Goal: Find specific page/section: Find specific page/section

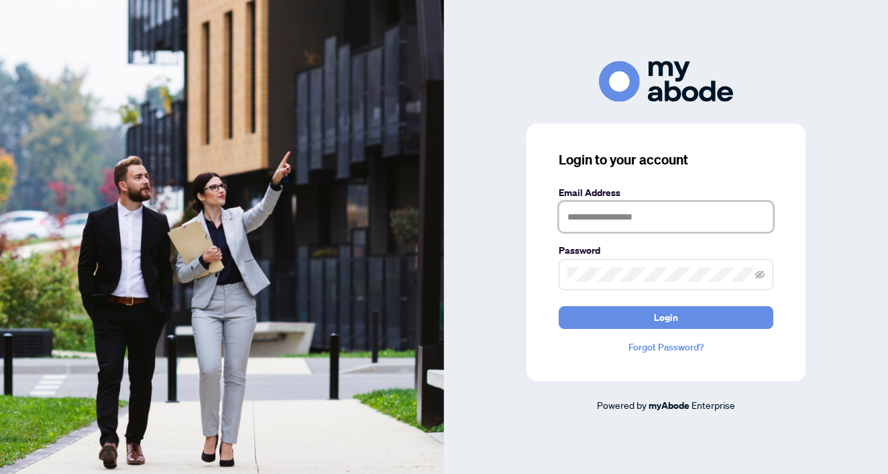
type input "**********"
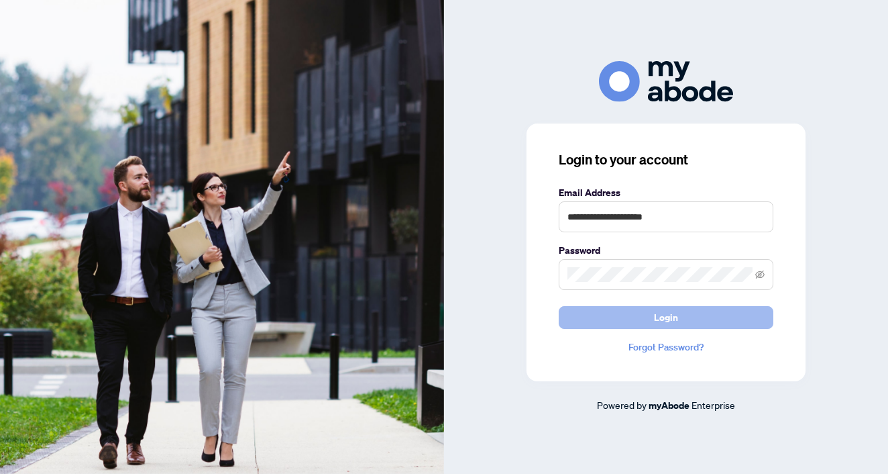
click at [647, 316] on button "Login" at bounding box center [666, 317] width 215 height 23
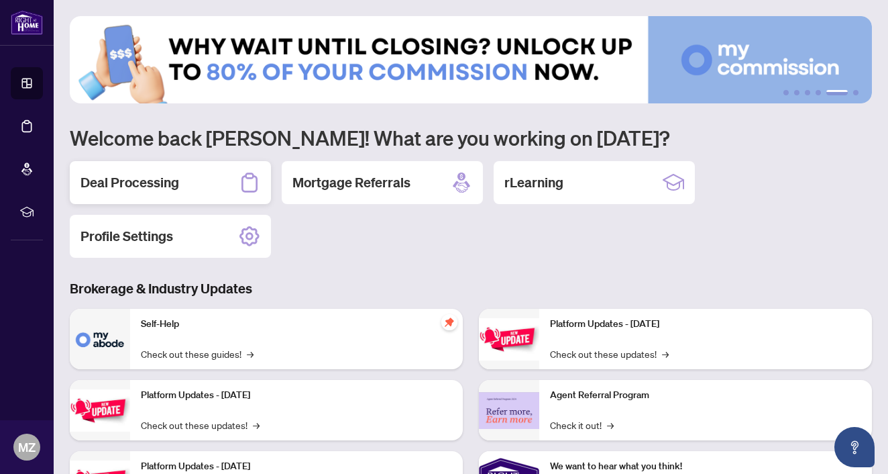
click at [164, 197] on div "Deal Processing" at bounding box center [170, 182] width 201 height 43
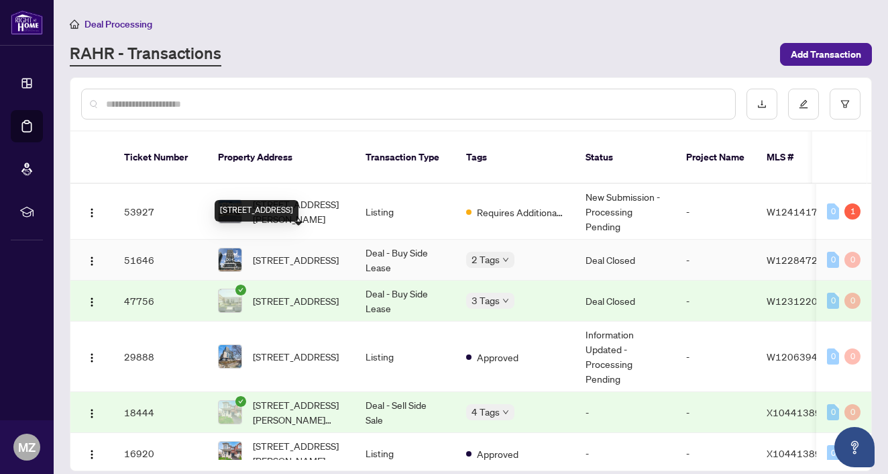
click at [286, 252] on span "[STREET_ADDRESS]" at bounding box center [296, 259] width 86 height 15
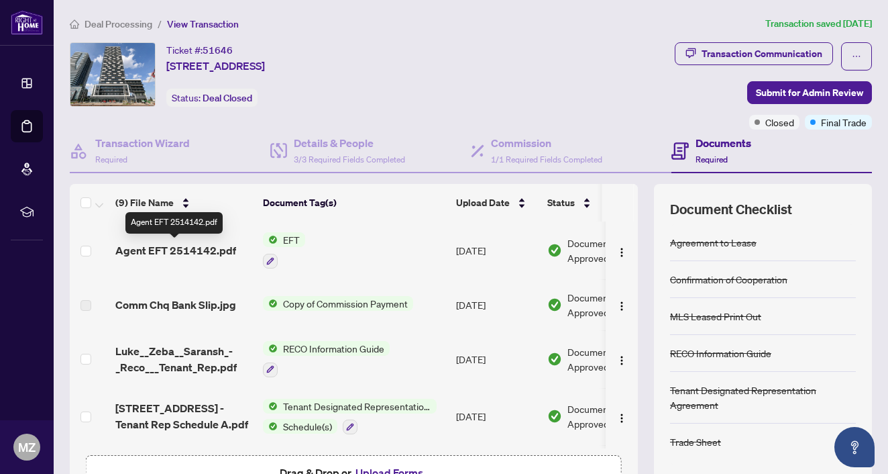
click at [206, 244] on span "Agent EFT 2514142.pdf" at bounding box center [175, 250] width 121 height 16
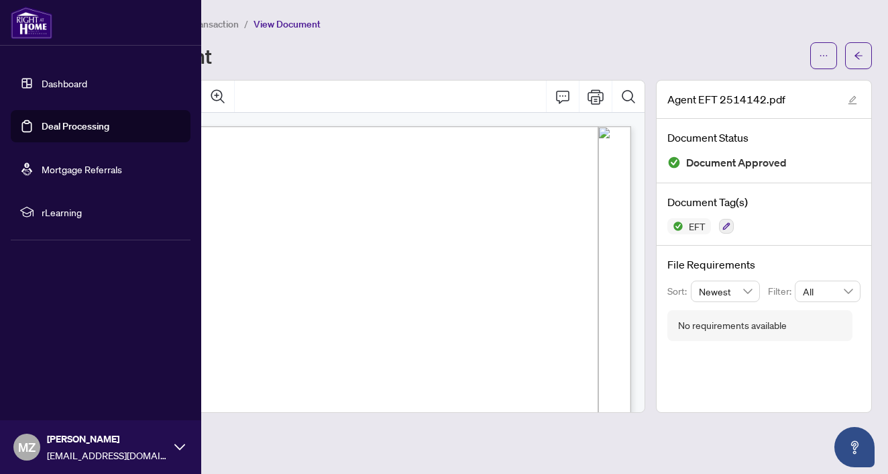
click at [61, 84] on link "Dashboard" at bounding box center [65, 83] width 46 height 12
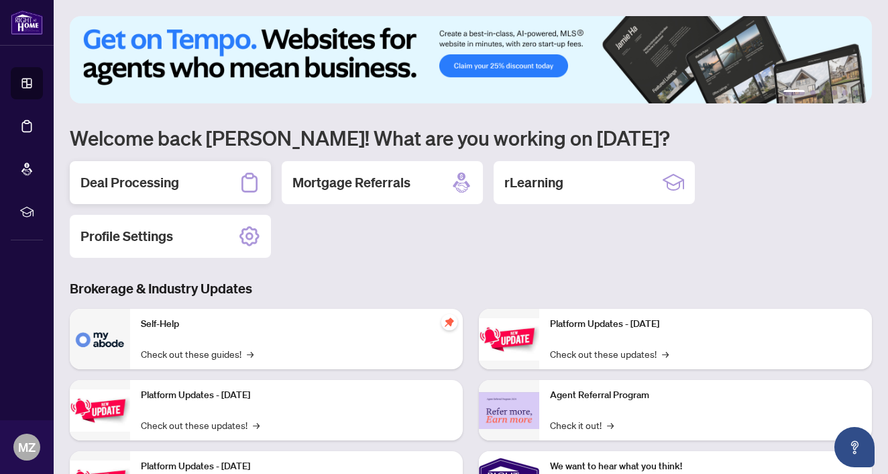
click at [172, 182] on h2 "Deal Processing" at bounding box center [129, 182] width 99 height 19
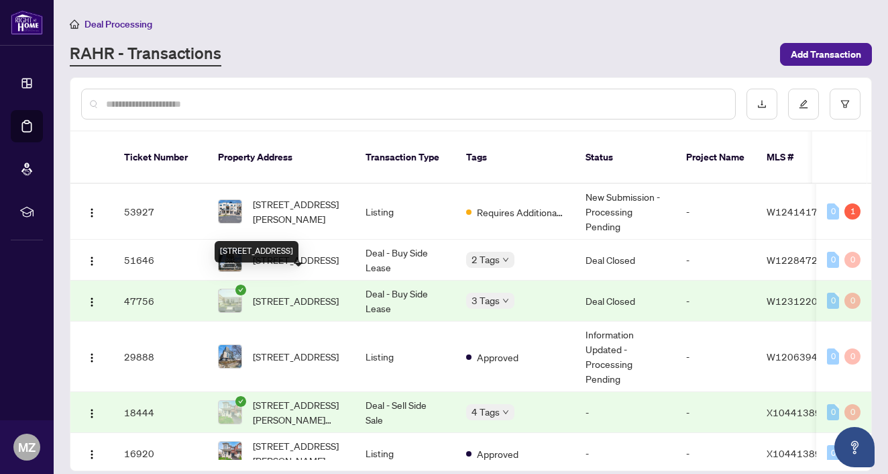
click at [328, 293] on span "[STREET_ADDRESS]" at bounding box center [296, 300] width 86 height 15
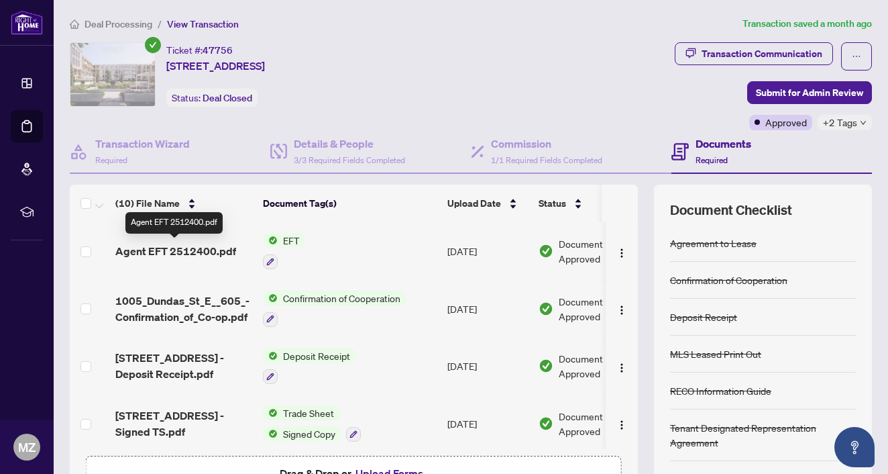
click at [199, 252] on span "Agent EFT 2512400.pdf" at bounding box center [175, 251] width 121 height 16
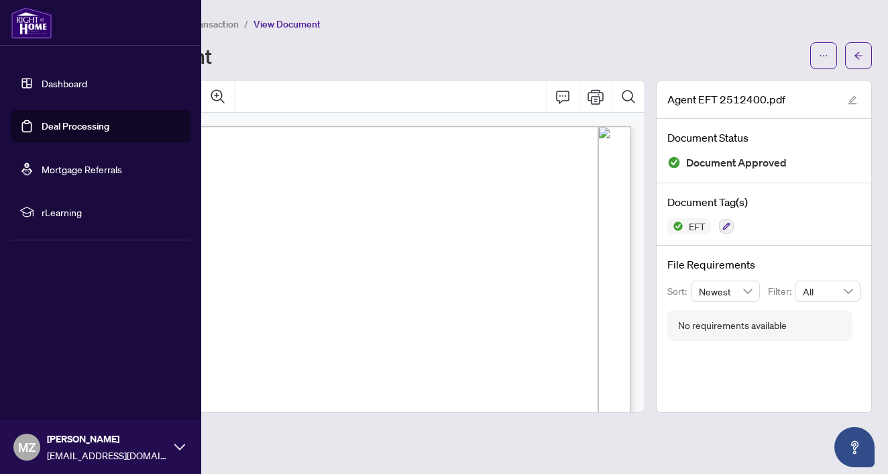
click at [52, 87] on link "Dashboard" at bounding box center [65, 83] width 46 height 12
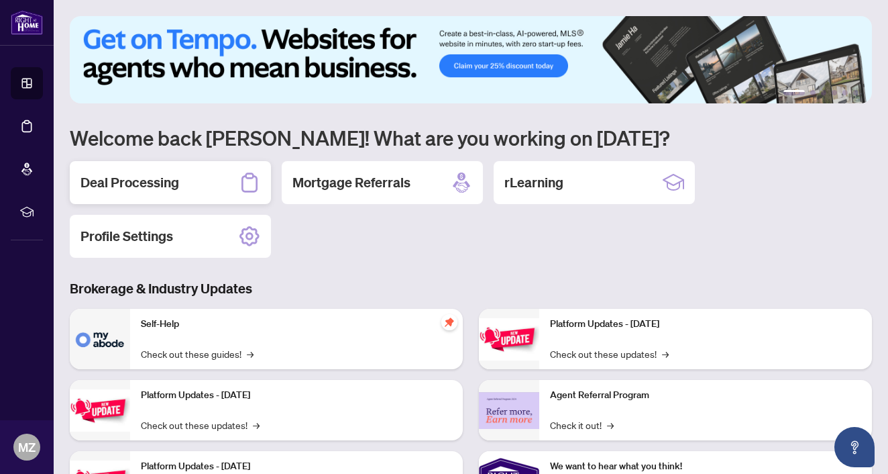
click at [213, 202] on div "Deal Processing" at bounding box center [170, 182] width 201 height 43
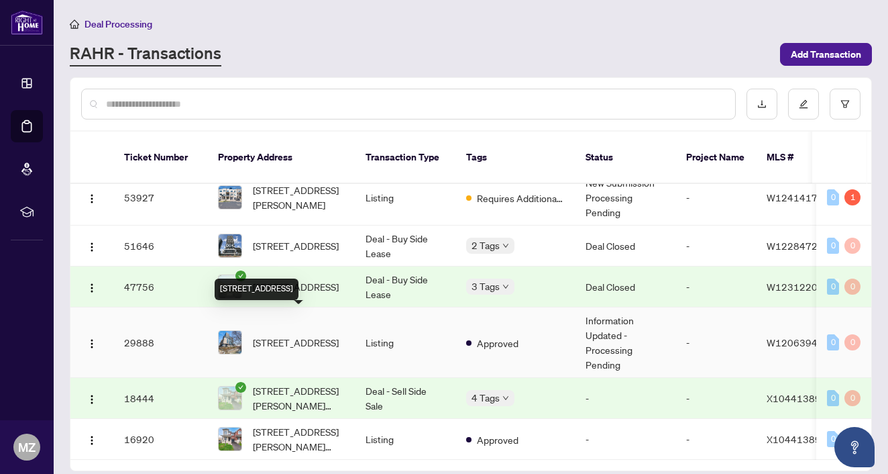
scroll to position [18, 0]
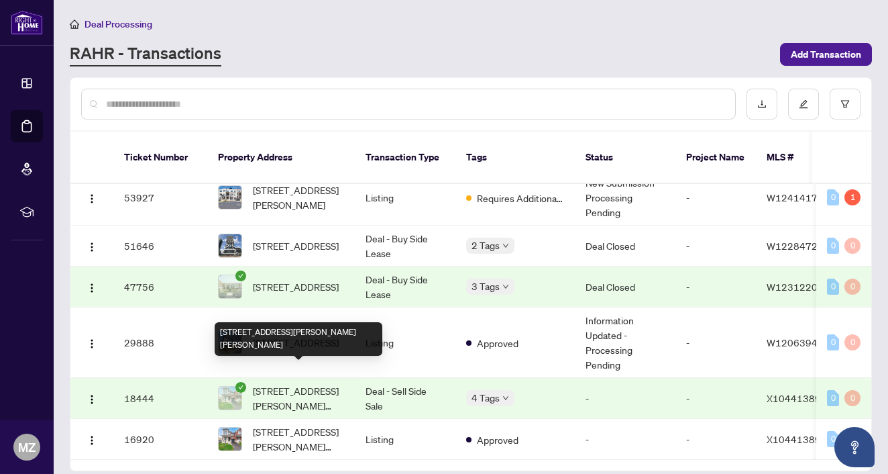
click at [308, 383] on span "[STREET_ADDRESS][PERSON_NAME][PERSON_NAME]" at bounding box center [298, 398] width 91 height 30
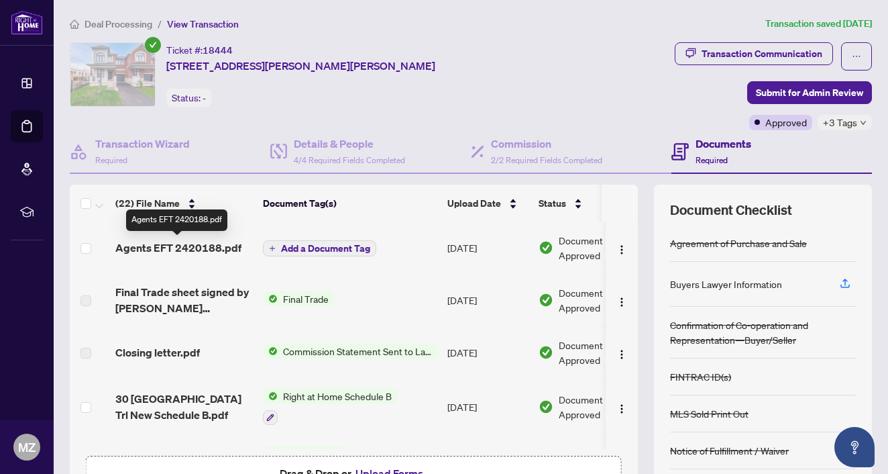
click at [194, 241] on span "Agents EFT 2420188.pdf" at bounding box center [178, 247] width 126 height 16
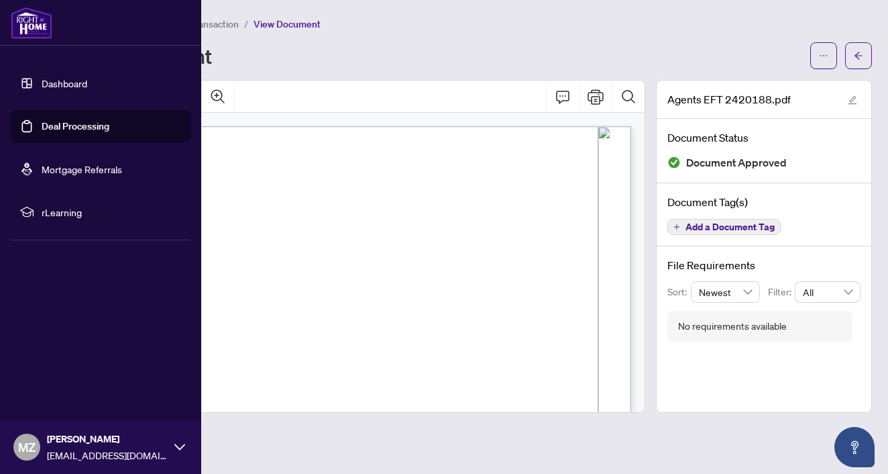
click at [62, 80] on link "Dashboard" at bounding box center [65, 83] width 46 height 12
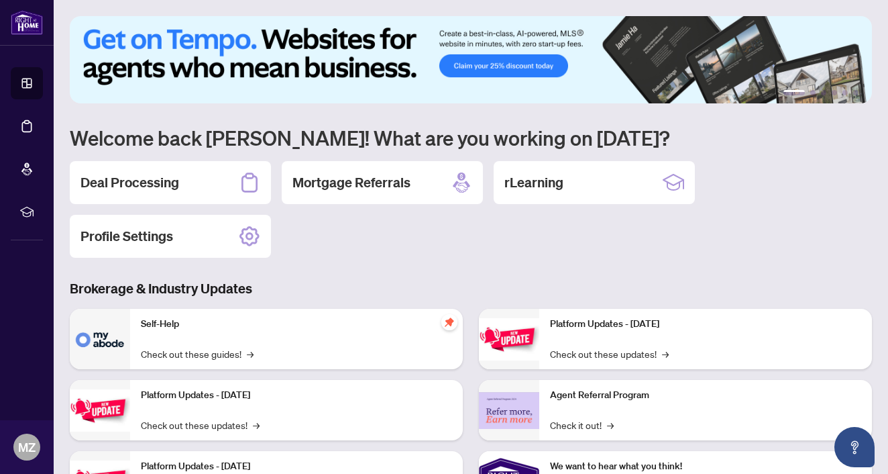
click at [373, 256] on div "Deal Processing Mortgage Referrals rLearning Profile Settings" at bounding box center [471, 209] width 802 height 97
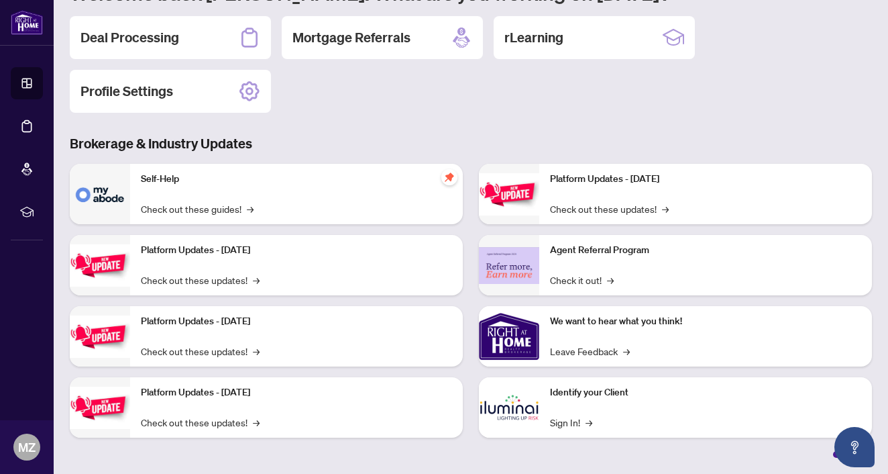
scroll to position [145, 0]
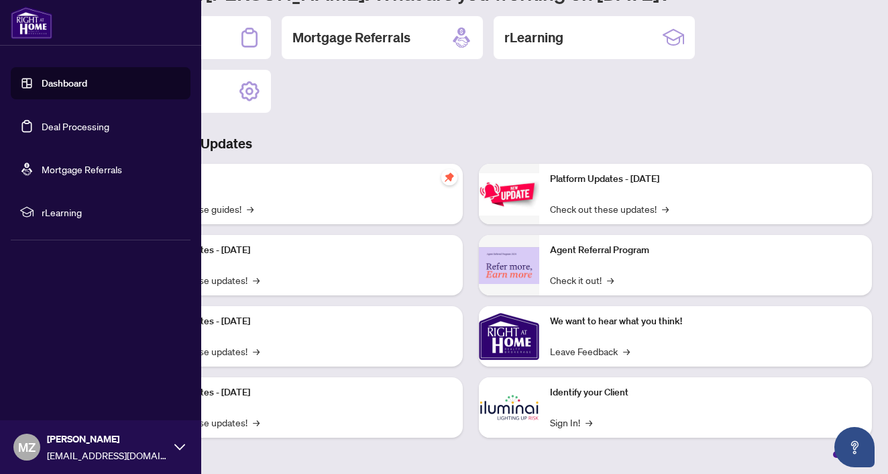
click at [42, 83] on link "Dashboard" at bounding box center [65, 83] width 46 height 12
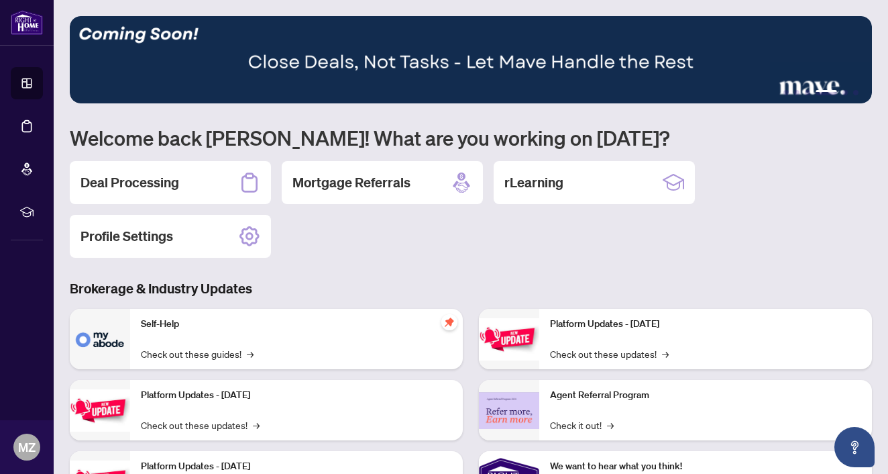
scroll to position [0, 0]
